Goal: Communication & Community: Participate in discussion

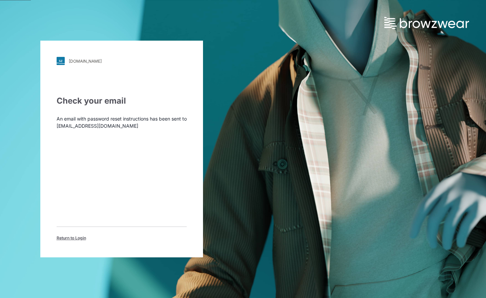
click at [73, 239] on span "Return to Login" at bounding box center [71, 238] width 29 height 6
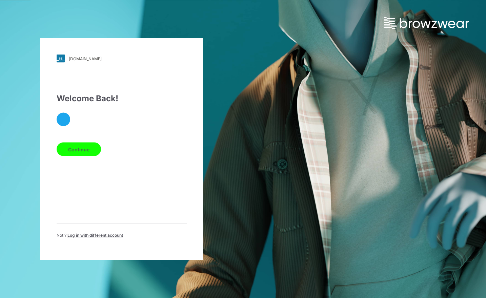
click at [81, 148] on button "Continue" at bounding box center [79, 150] width 44 height 14
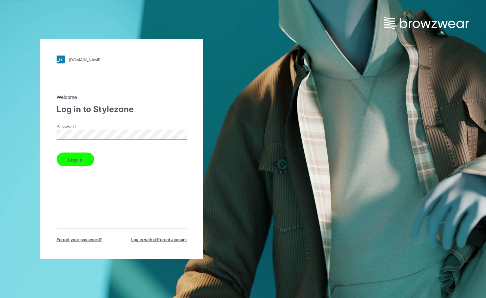
click at [81, 161] on button "Log in" at bounding box center [76, 160] width 38 height 14
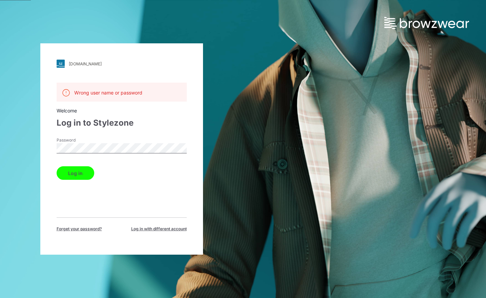
click at [139, 229] on span "Log in with different account" at bounding box center [159, 229] width 56 height 6
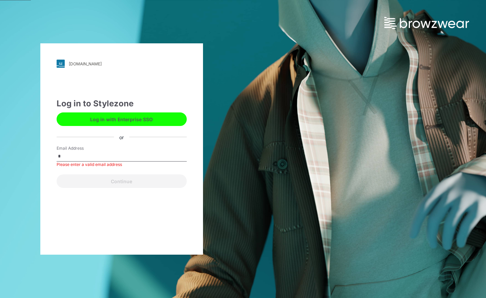
type input "**********"
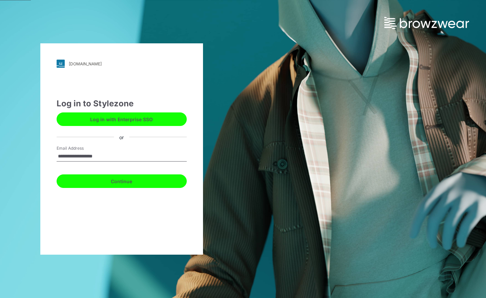
click at [101, 181] on button "Continue" at bounding box center [122, 182] width 130 height 14
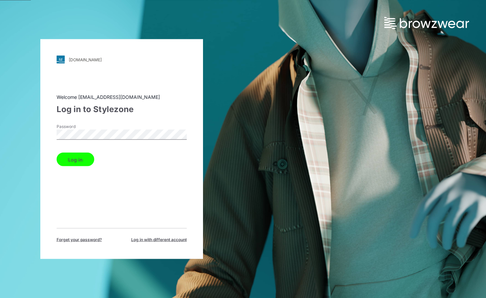
click at [84, 156] on button "Log in" at bounding box center [76, 160] width 38 height 14
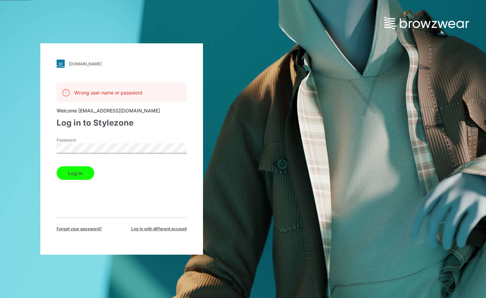
click at [87, 230] on span "Forget your password?" at bounding box center [79, 229] width 45 height 6
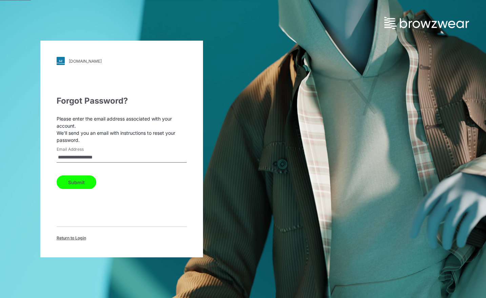
click at [76, 186] on button "Submit" at bounding box center [77, 183] width 40 height 14
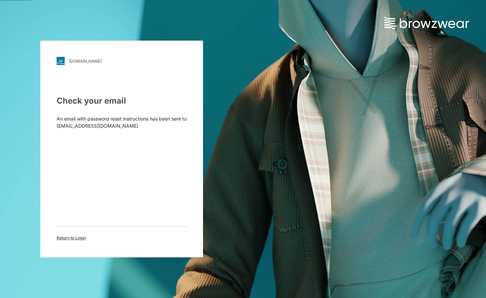
click at [66, 240] on span "Return to Login" at bounding box center [71, 238] width 29 height 6
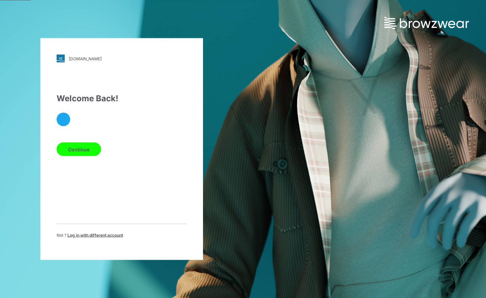
click at [88, 234] on span "Log in with different account" at bounding box center [95, 235] width 56 height 5
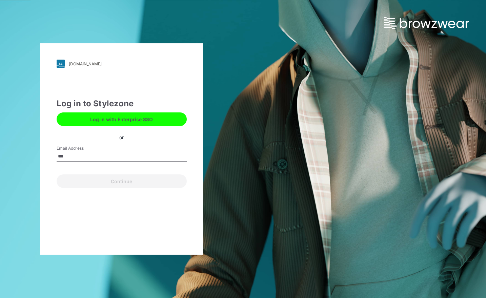
type input "**********"
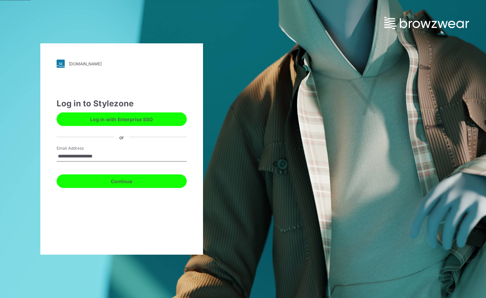
click at [101, 183] on button "Continue" at bounding box center [122, 182] width 130 height 14
click at [98, 181] on button "Continue" at bounding box center [122, 182] width 130 height 14
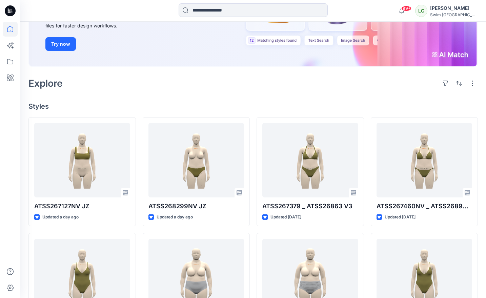
scroll to position [109, 0]
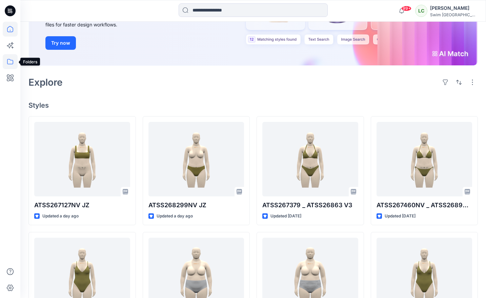
click at [14, 60] on icon at bounding box center [10, 61] width 15 height 15
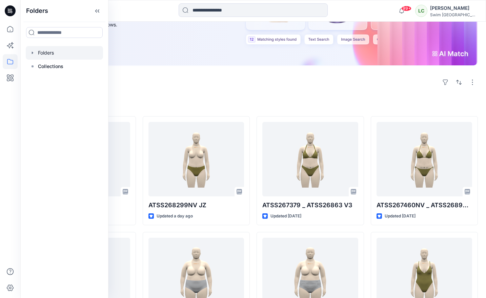
click at [62, 56] on div at bounding box center [64, 53] width 77 height 14
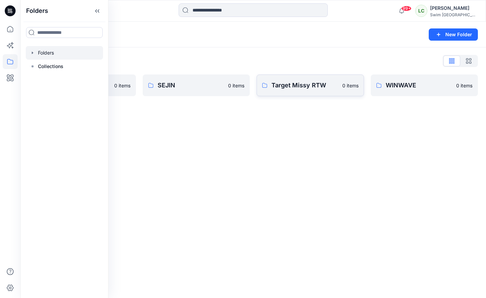
click at [298, 84] on p "Target Missy RTW" at bounding box center [305, 85] width 67 height 9
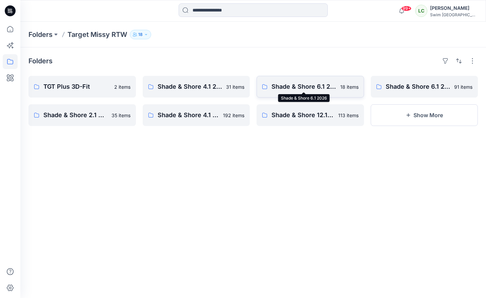
click at [292, 90] on p "Shade & Shore 6.1 2026" at bounding box center [304, 86] width 65 height 9
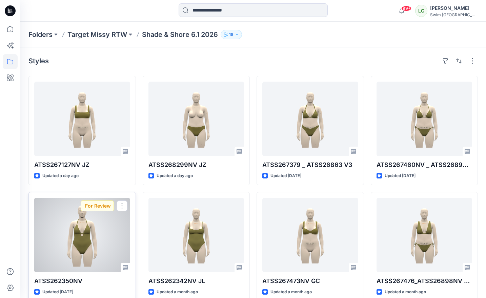
click at [63, 233] on div at bounding box center [82, 235] width 96 height 75
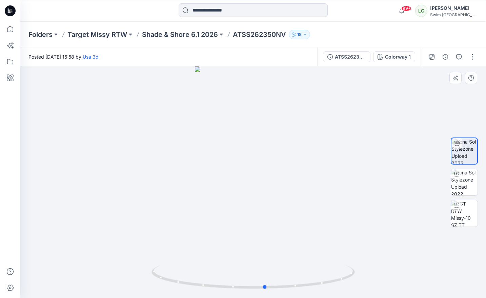
drag, startPoint x: 280, startPoint y: 212, endPoint x: 292, endPoint y: 194, distance: 21.7
click at [292, 194] on div at bounding box center [253, 182] width 466 height 232
click at [458, 60] on button "button" at bounding box center [459, 57] width 11 height 11
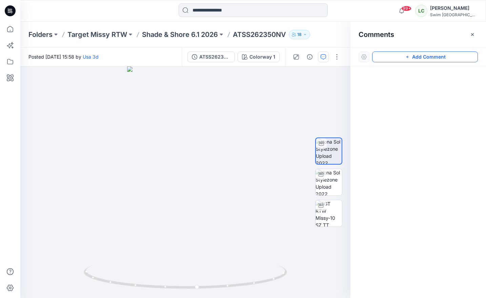
click at [415, 60] on button "Add Comment" at bounding box center [425, 57] width 106 height 11
click at [210, 142] on div "1" at bounding box center [185, 182] width 330 height 232
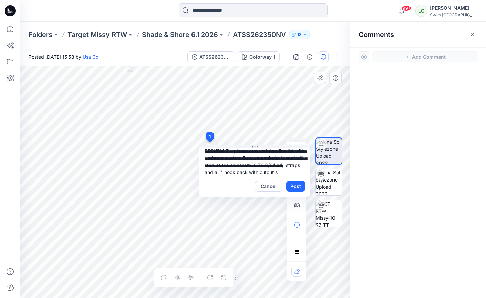
scroll to position [13, 0]
type textarea "**********"
click at [299, 185] on button "Post" at bounding box center [296, 186] width 19 height 11
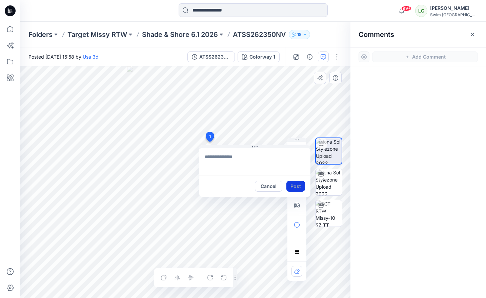
scroll to position [0, 0]
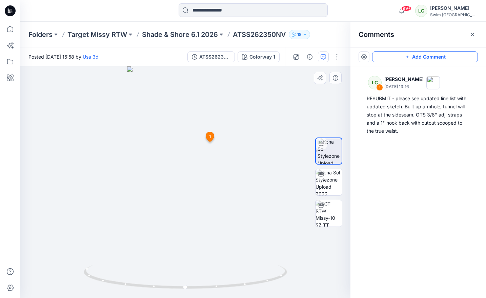
click at [391, 61] on button "Add Comment" at bounding box center [425, 57] width 106 height 11
click at [159, 224] on div "2 1 LC Lexie Capello October 14, 2025 13:16 RESUBMIT - please see updated line …" at bounding box center [185, 182] width 330 height 232
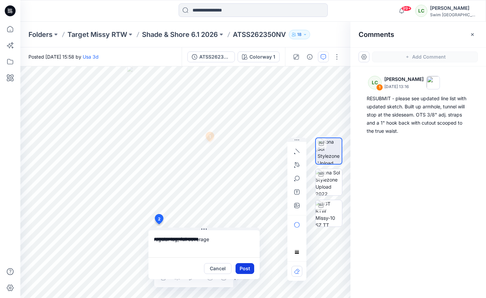
type textarea "**********"
click at [241, 268] on button "Post" at bounding box center [245, 268] width 19 height 11
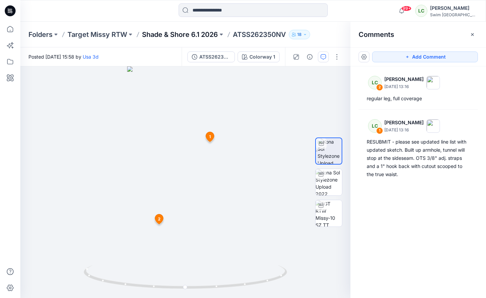
click at [201, 35] on p "Shade & Shore 6.1 2026" at bounding box center [180, 34] width 76 height 9
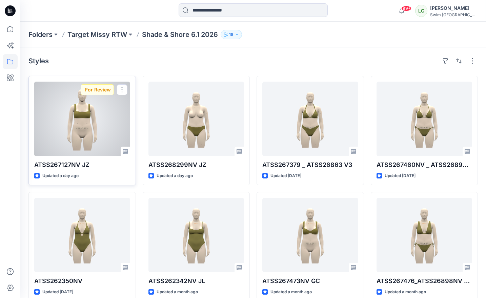
click at [83, 136] on div at bounding box center [82, 119] width 96 height 75
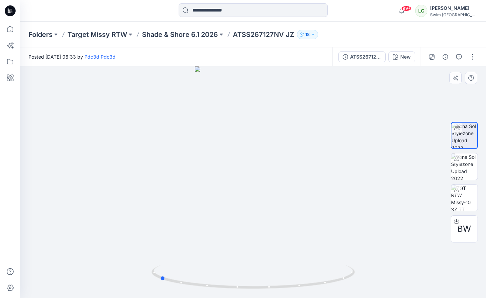
drag, startPoint x: 250, startPoint y: 175, endPoint x: 360, endPoint y: 165, distance: 110.2
click at [360, 165] on div at bounding box center [253, 182] width 466 height 232
drag, startPoint x: 243, startPoint y: 215, endPoint x: 336, endPoint y: 218, distance: 92.6
click at [336, 218] on div at bounding box center [253, 182] width 466 height 232
drag, startPoint x: 270, startPoint y: 194, endPoint x: 186, endPoint y: 189, distance: 84.2
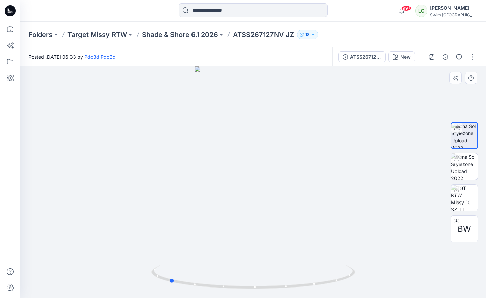
click at [186, 189] on div at bounding box center [253, 182] width 466 height 232
click at [457, 60] on button "button" at bounding box center [459, 57] width 11 height 11
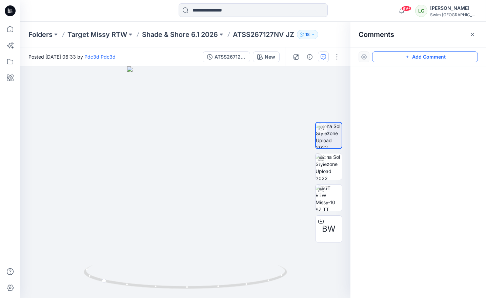
click at [432, 60] on button "Add Comment" at bounding box center [425, 57] width 106 height 11
click at [472, 36] on icon "button" at bounding box center [472, 34] width 5 height 5
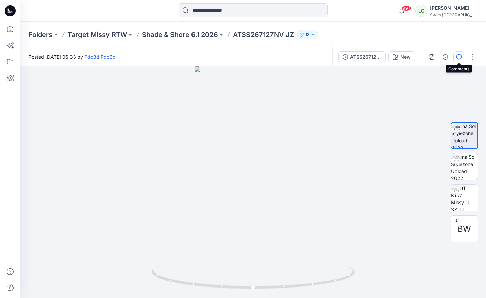
click at [456, 54] on icon "button" at bounding box center [458, 56] width 5 height 5
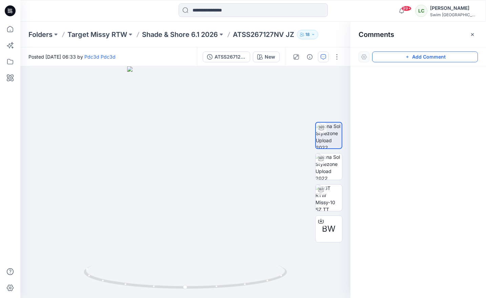
click at [453, 58] on button "Add Comment" at bounding box center [425, 57] width 106 height 11
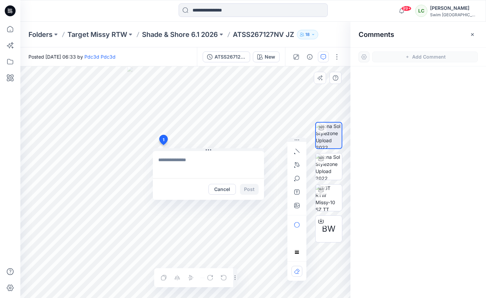
click at [163, 145] on div "1 Cancel Post Layer 1" at bounding box center [185, 182] width 330 height 232
type textarea "**********"
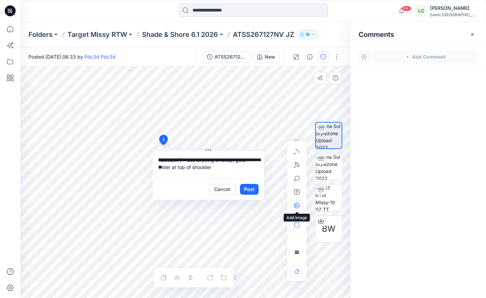
click at [293, 204] on button "button" at bounding box center [297, 205] width 11 height 11
type input"] "**********"
click at [249, 188] on button "Post" at bounding box center [249, 189] width 19 height 11
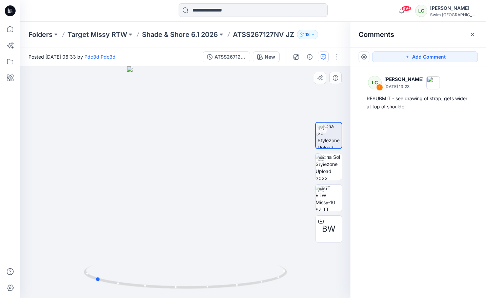
drag, startPoint x: 173, startPoint y: 227, endPoint x: 290, endPoint y: 217, distance: 117.7
click at [290, 217] on div at bounding box center [185, 182] width 330 height 232
click at [405, 59] on button "Add Comment" at bounding box center [425, 57] width 106 height 11
click at [166, 164] on div "2" at bounding box center [185, 182] width 330 height 232
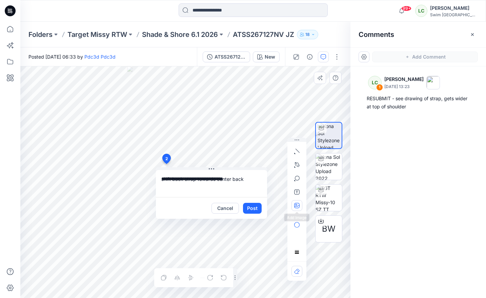
type textarea "**********"
click at [295, 209] on button "button" at bounding box center [297, 205] width 11 height 11
type input"] "**********"
click at [253, 183] on textarea "**********" at bounding box center [211, 183] width 111 height 27
type textarea "**********"
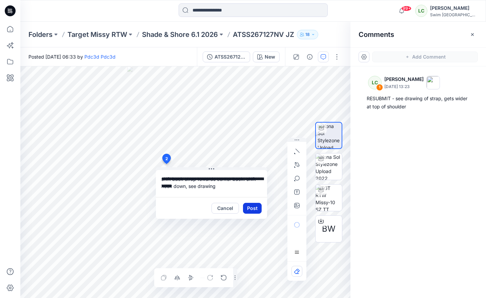
click at [254, 206] on button "Post" at bounding box center [252, 208] width 19 height 11
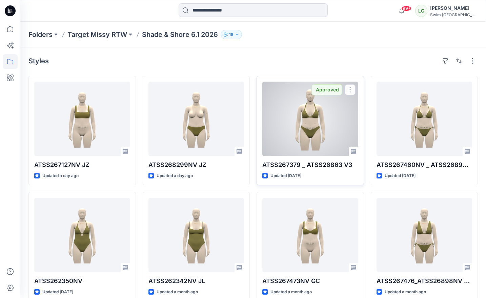
click at [298, 115] on div at bounding box center [310, 119] width 96 height 75
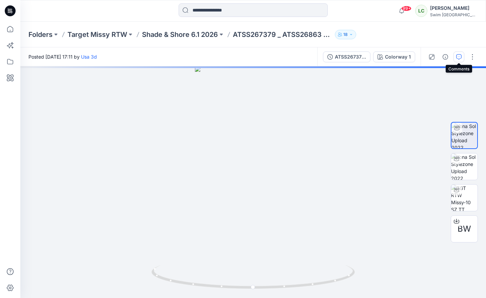
click at [464, 54] on button "button" at bounding box center [459, 57] width 11 height 11
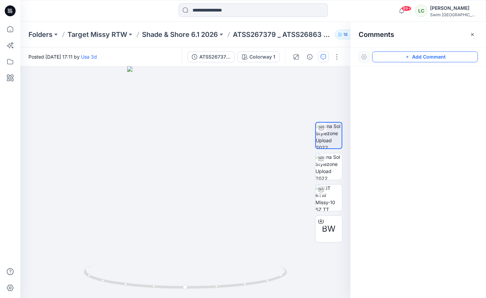
click at [388, 58] on button "Add Comment" at bounding box center [425, 57] width 106 height 11
click at [224, 133] on div "1" at bounding box center [185, 182] width 330 height 232
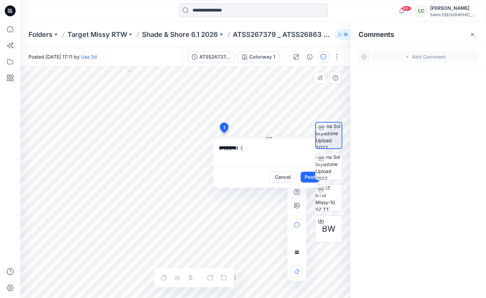
type textarea "**********"
click at [309, 176] on div "BW" at bounding box center [328, 182] width 43 height 149
click at [303, 176] on button "Post" at bounding box center [310, 177] width 19 height 11
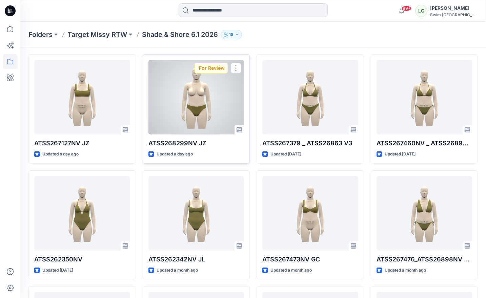
scroll to position [25, 0]
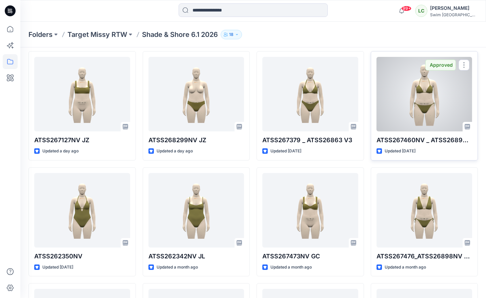
click at [426, 112] on div at bounding box center [425, 94] width 96 height 75
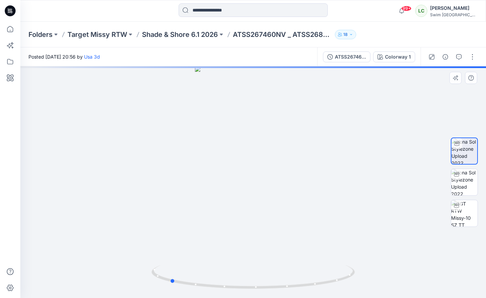
drag, startPoint x: 279, startPoint y: 255, endPoint x: 196, endPoint y: 242, distance: 84.5
click at [196, 242] on div at bounding box center [253, 182] width 466 height 232
click at [459, 56] on icon "button" at bounding box center [458, 56] width 5 height 5
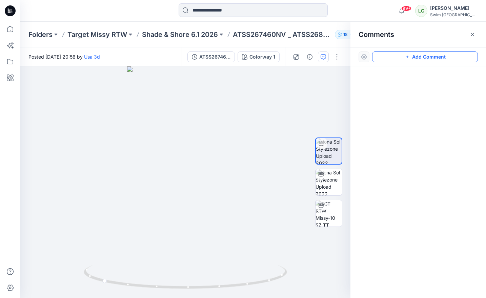
click at [441, 59] on button "Add Comment" at bounding box center [425, 57] width 106 height 11
click at [216, 228] on div "1" at bounding box center [185, 182] width 330 height 232
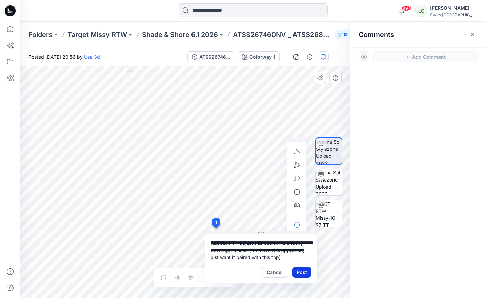
type textarea "**********"
click at [305, 275] on button "Post" at bounding box center [302, 272] width 19 height 11
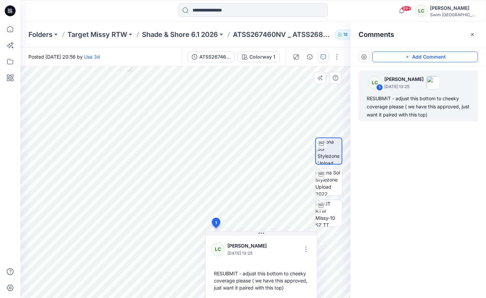
click at [382, 57] on button "Add Comment" at bounding box center [425, 57] width 106 height 11
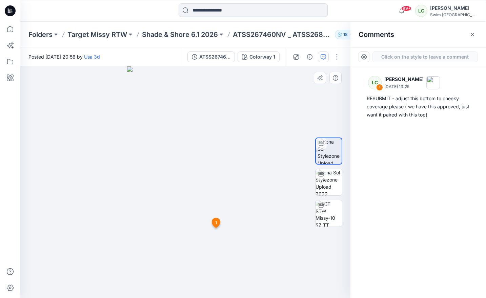
click at [244, 120] on div "2 1 LC Lexie Capello October 14, 2025 13:25 RESUBMIT - adjust this bottom to ch…" at bounding box center [185, 182] width 330 height 232
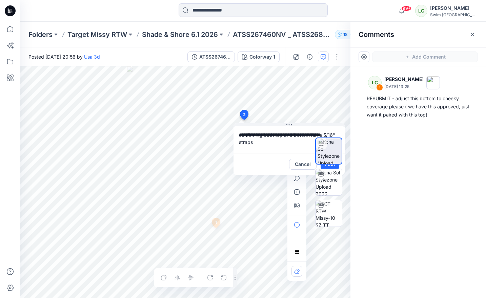
drag, startPoint x: 257, startPoint y: 143, endPoint x: 264, endPoint y: 138, distance: 9.5
click at [264, 138] on textarea "**********" at bounding box center [289, 139] width 111 height 27
drag, startPoint x: 239, startPoint y: 135, endPoint x: 346, endPoint y: 146, distance: 107.7
click at [346, 146] on div "**********" at bounding box center [185, 182] width 330 height 232
type textarea "**********"
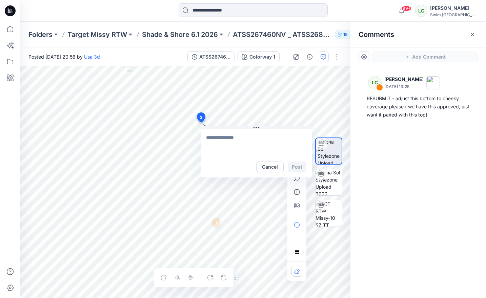
drag, startPoint x: 245, startPoint y: 116, endPoint x: 198, endPoint y: 118, distance: 46.9
click at [215, 143] on textarea at bounding box center [243, 143] width 111 height 27
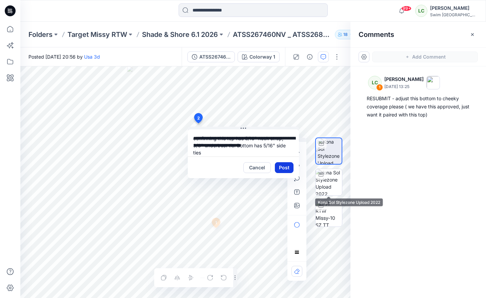
type textarea "**********"
click at [287, 164] on button "Post" at bounding box center [284, 167] width 19 height 11
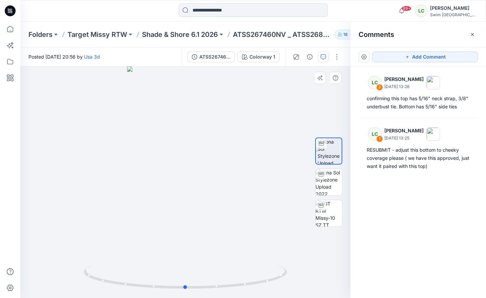
click at [172, 188] on div at bounding box center [185, 182] width 330 height 232
click at [473, 34] on icon "button" at bounding box center [472, 34] width 3 height 3
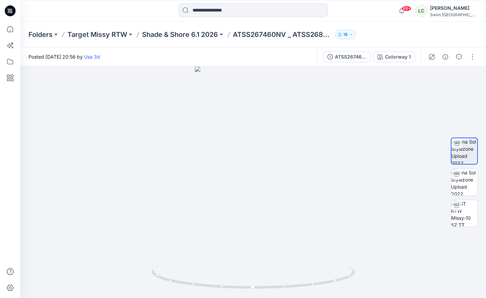
scroll to position [25, 0]
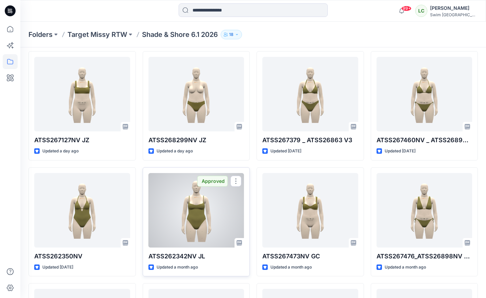
click at [176, 233] on div at bounding box center [197, 210] width 96 height 75
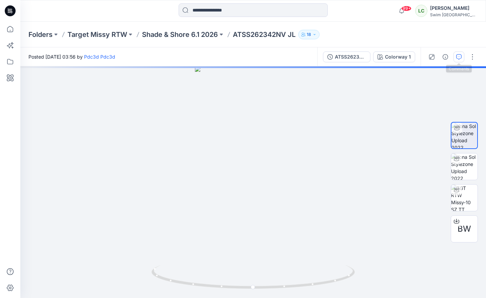
click at [459, 60] on button "button" at bounding box center [459, 57] width 11 height 11
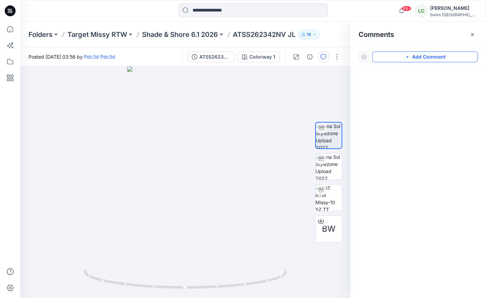
click at [402, 58] on button "Add Comment" at bounding box center [425, 57] width 106 height 11
click at [471, 35] on icon "button" at bounding box center [472, 34] width 5 height 5
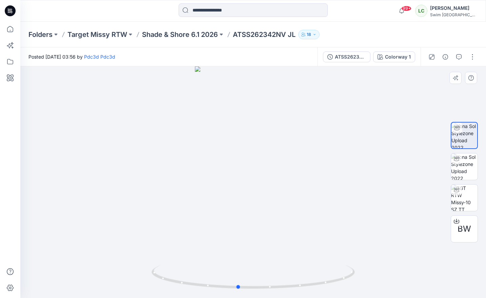
drag, startPoint x: 274, startPoint y: 216, endPoint x: 259, endPoint y: 208, distance: 17.5
click at [259, 208] on div at bounding box center [253, 182] width 466 height 232
drag, startPoint x: 270, startPoint y: 225, endPoint x: 292, endPoint y: 224, distance: 22.1
click at [292, 224] on div at bounding box center [253, 182] width 466 height 232
click at [459, 56] on icon "button" at bounding box center [458, 56] width 5 height 5
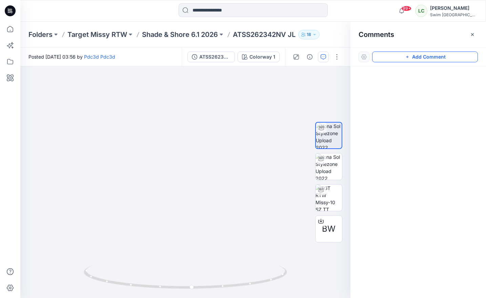
click at [437, 61] on button "Add Comment" at bounding box center [425, 57] width 106 height 11
click at [223, 148] on div "1" at bounding box center [185, 182] width 330 height 232
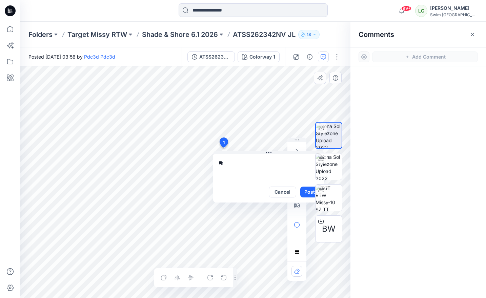
type textarea "*"
type textarea "**********"
click at [298, 207] on icon "button" at bounding box center [296, 205] width 5 height 5
type input"] "**********"
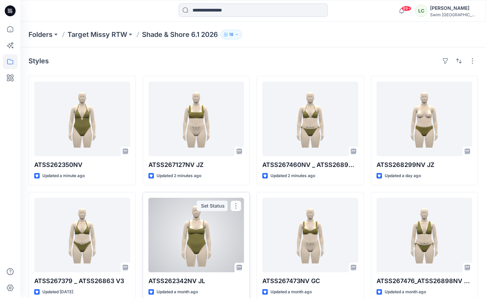
click at [233, 227] on div at bounding box center [197, 235] width 96 height 75
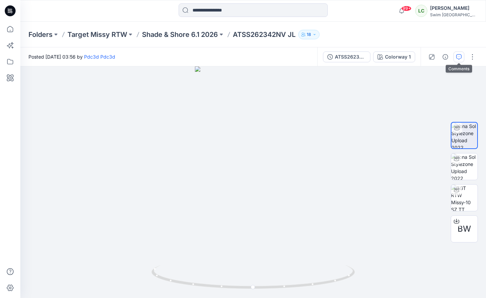
click at [461, 61] on button "button" at bounding box center [459, 57] width 11 height 11
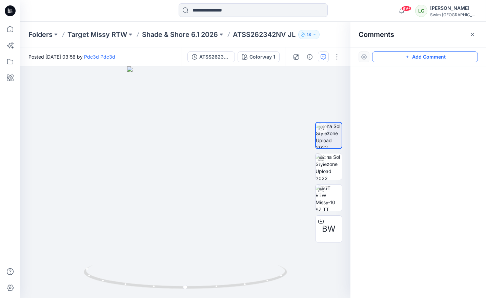
click at [432, 59] on button "Add Comment" at bounding box center [425, 57] width 106 height 11
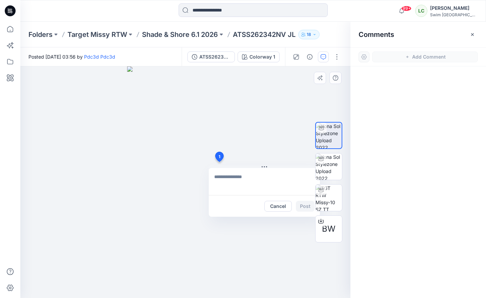
click at [219, 162] on div "1 Cancel Post" at bounding box center [185, 182] width 330 height 232
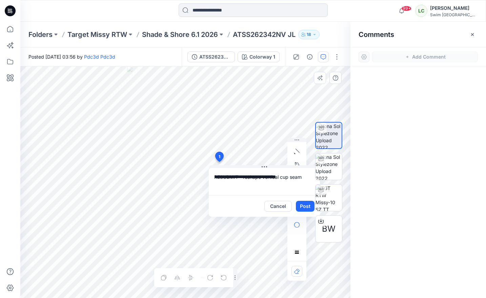
drag, startPoint x: 305, startPoint y: 182, endPoint x: 213, endPoint y: 176, distance: 92.1
click at [213, 176] on textarea "**********" at bounding box center [264, 181] width 111 height 27
type textarea "**********"
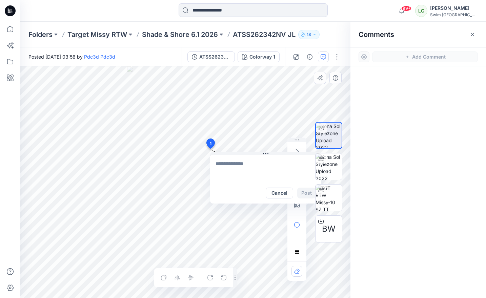
drag, startPoint x: 219, startPoint y: 157, endPoint x: 210, endPoint y: 144, distance: 16.6
type textarea "**********"
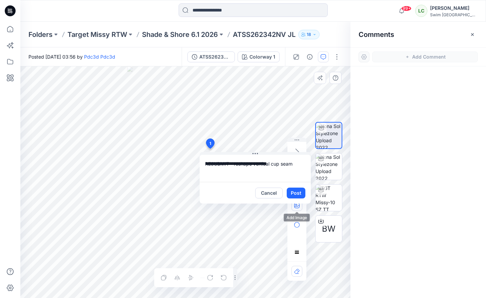
click at [297, 208] on icon "button" at bounding box center [296, 205] width 5 height 5
type input"] "**********"
click at [294, 197] on button "Post" at bounding box center [296, 193] width 19 height 11
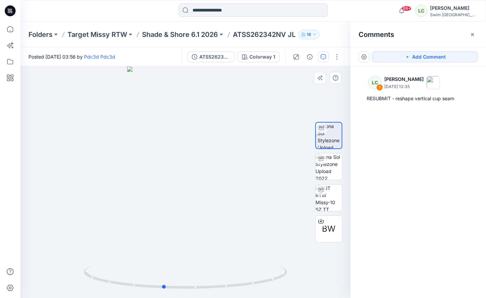
drag, startPoint x: 201, startPoint y: 231, endPoint x: 175, endPoint y: 230, distance: 25.4
click at [175, 230] on div at bounding box center [185, 182] width 330 height 232
click at [448, 58] on button "Add Comment" at bounding box center [425, 57] width 106 height 11
click at [196, 158] on div "2" at bounding box center [185, 182] width 330 height 232
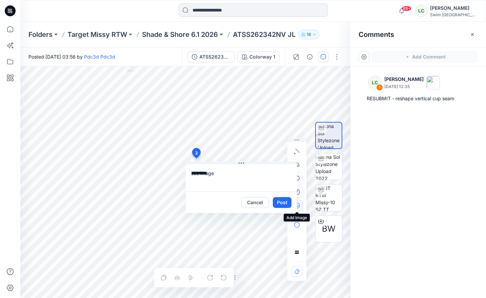
type textarea "*********"
click at [300, 204] on button "button" at bounding box center [297, 205] width 11 height 11
type input"] "**********"
click at [284, 203] on button "Post" at bounding box center [282, 202] width 19 height 11
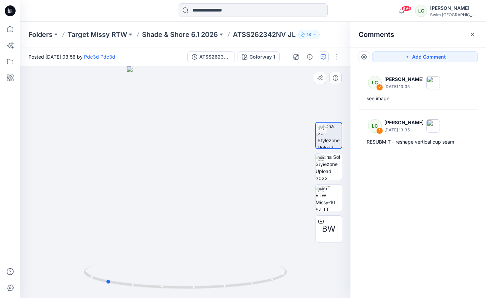
drag, startPoint x: 218, startPoint y: 251, endPoint x: 131, endPoint y: 247, distance: 86.6
click at [131, 247] on div at bounding box center [185, 182] width 330 height 232
click at [441, 58] on button "Add Comment" at bounding box center [425, 57] width 106 height 11
click at [210, 239] on div "3" at bounding box center [185, 182] width 330 height 232
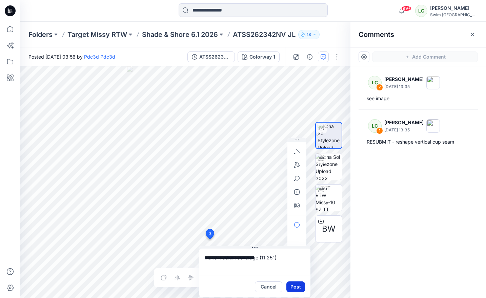
type textarea "**********"
click at [295, 289] on button "Post" at bounding box center [296, 287] width 19 height 11
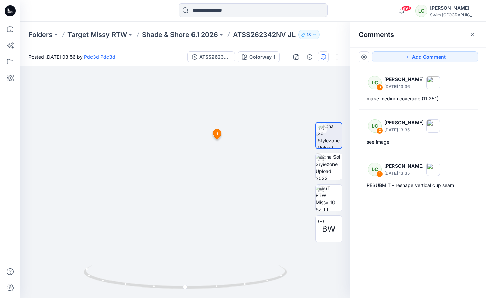
scroll to position [25, 0]
